Goal: Information Seeking & Learning: Compare options

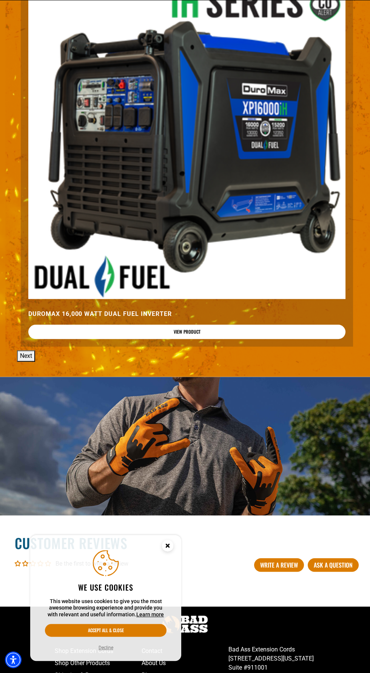
scroll to position [1046, 0]
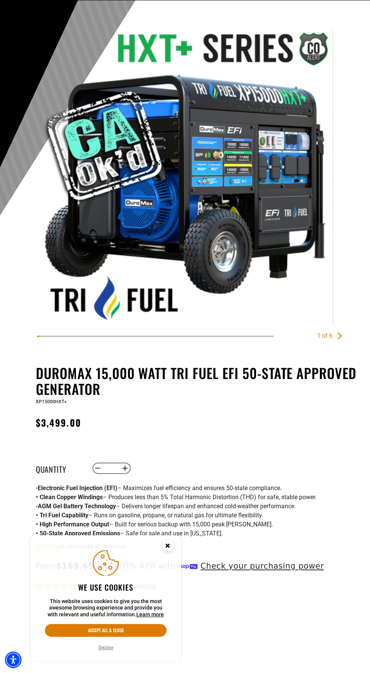
scroll to position [65, 0]
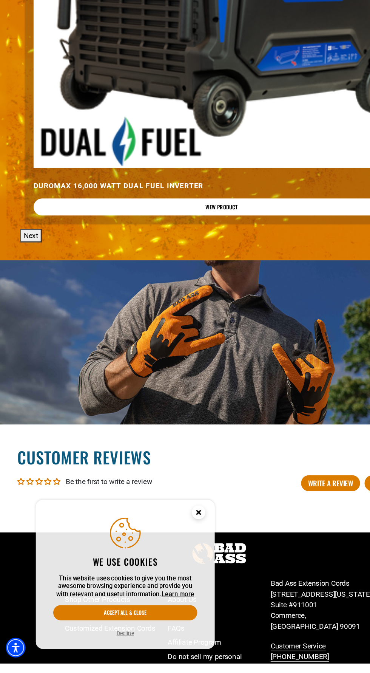
scroll to position [1046, 0]
